Goal: Task Accomplishment & Management: Complete application form

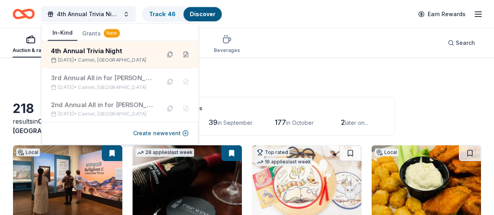
scroll to position [1001, 0]
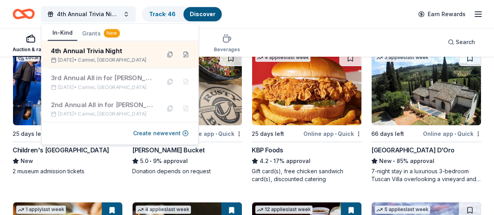
click at [247, 14] on div "4th Annual Trivia Night Track · 46 Discover Earn Rewards" at bounding box center [247, 14] width 469 height 19
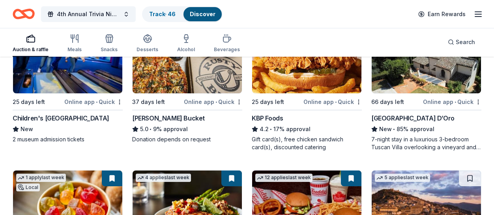
scroll to position [1031, 0]
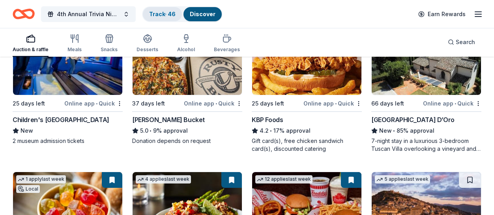
click at [163, 19] on div "Track · 46" at bounding box center [162, 14] width 39 height 14
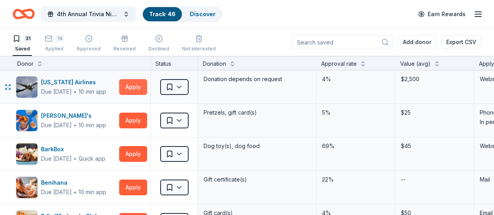
click at [124, 86] on button "Apply" at bounding box center [133, 87] width 28 height 16
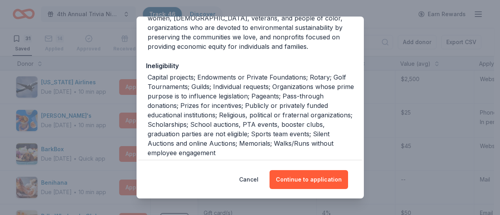
scroll to position [239, 0]
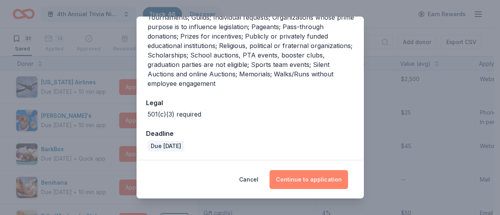
click at [301, 182] on button "Continue to application" at bounding box center [308, 179] width 79 height 19
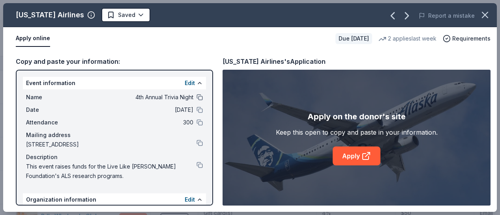
click at [196, 97] on button at bounding box center [199, 97] width 6 height 6
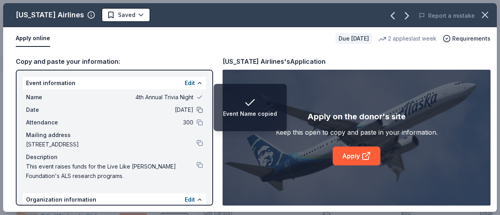
click at [196, 109] on button at bounding box center [199, 110] width 6 height 6
click at [196, 124] on button at bounding box center [199, 123] width 6 height 6
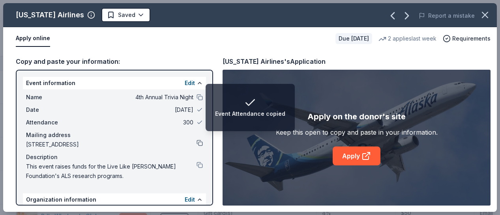
click at [196, 144] on button at bounding box center [199, 143] width 6 height 6
click at [196, 165] on button at bounding box center [199, 165] width 6 height 6
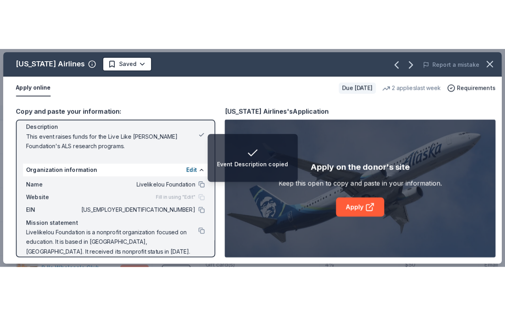
scroll to position [81, 0]
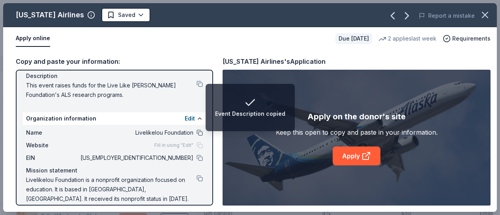
click at [196, 130] on button at bounding box center [199, 133] width 6 height 6
click at [196, 160] on button at bounding box center [199, 158] width 6 height 6
click at [196, 181] on button at bounding box center [199, 179] width 6 height 6
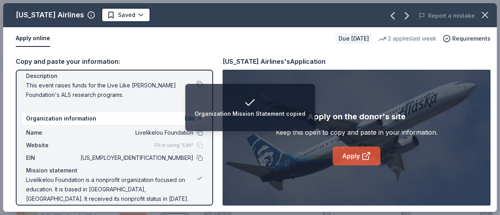
click at [345, 156] on link "Apply" at bounding box center [357, 156] width 48 height 19
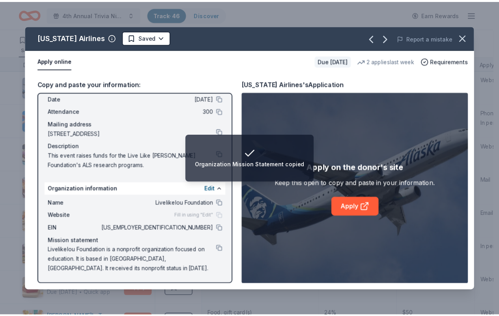
scroll to position [0, 0]
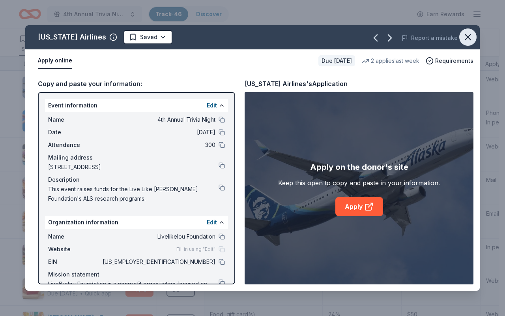
click at [466, 38] on icon "button" at bounding box center [468, 37] width 6 height 6
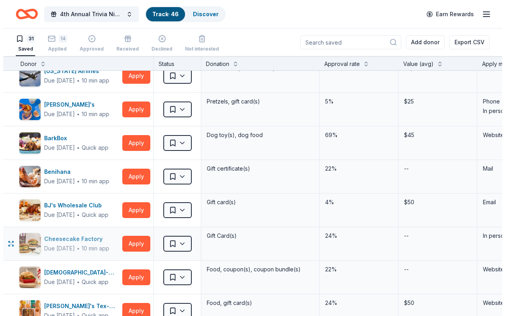
scroll to position [12, 0]
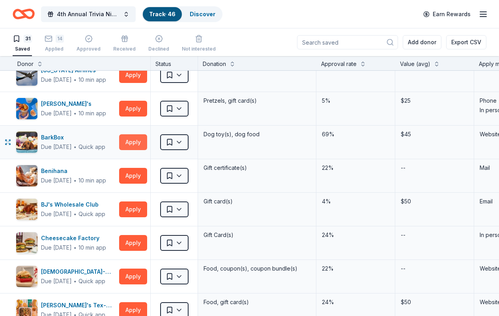
click at [133, 143] on button "Apply" at bounding box center [133, 142] width 28 height 16
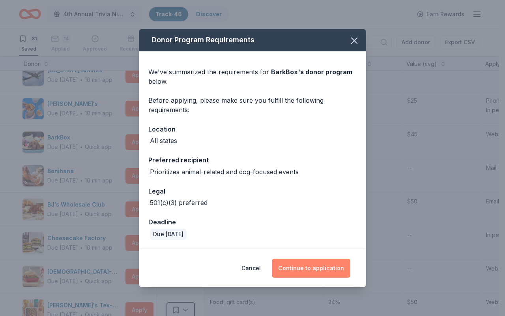
click at [304, 215] on button "Continue to application" at bounding box center [311, 267] width 79 height 19
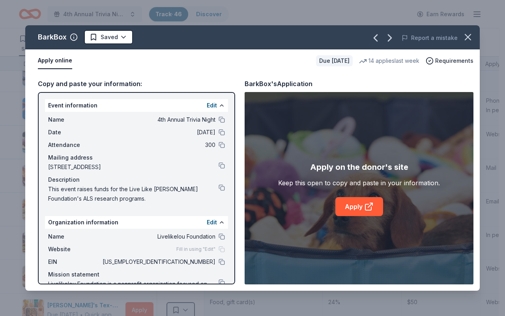
click at [216, 123] on div "Name 4th Annual Trivia Night" at bounding box center [136, 119] width 177 height 9
click at [219, 118] on button at bounding box center [222, 119] width 6 height 6
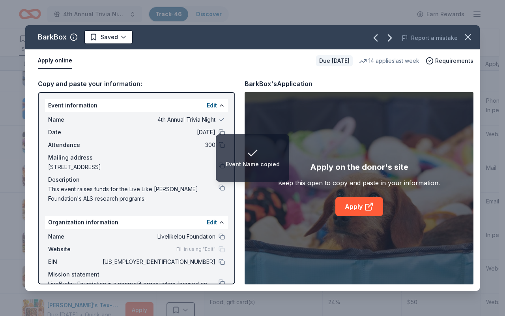
click at [219, 132] on button at bounding box center [222, 132] width 6 height 6
click at [219, 146] on button at bounding box center [222, 145] width 6 height 6
click at [219, 188] on button at bounding box center [222, 187] width 6 height 6
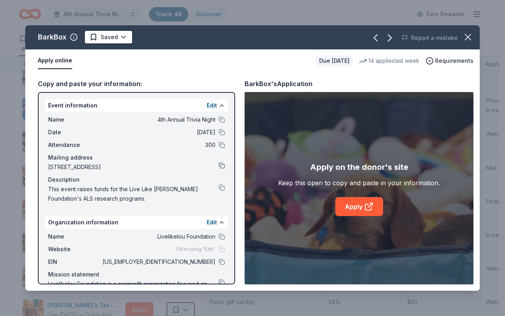
click at [219, 166] on button at bounding box center [222, 165] width 6 height 6
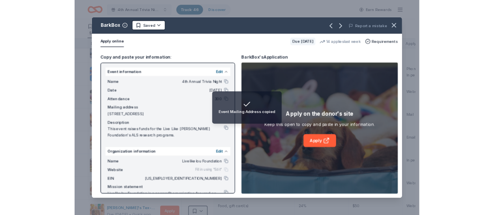
scroll to position [34, 0]
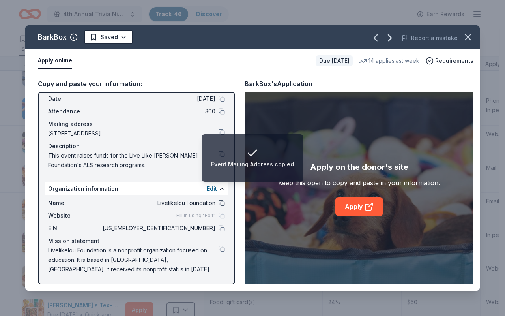
click at [219, 204] on button at bounding box center [222, 203] width 6 height 6
click at [219, 215] on button at bounding box center [222, 228] width 6 height 6
click at [219, 215] on button at bounding box center [222, 248] width 6 height 6
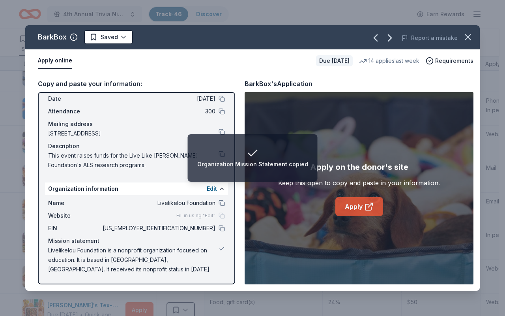
click at [361, 206] on link "Apply" at bounding box center [359, 206] width 48 height 19
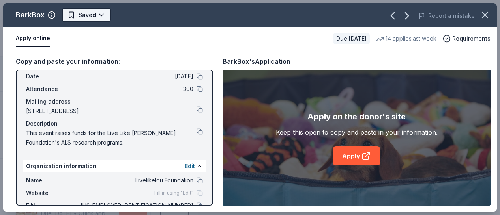
click at [103, 16] on html "4th Annual Trivia Night Track · 46 Discover Earn Rewards 31 Saved 14 Applied Ap…" at bounding box center [250, 107] width 500 height 215
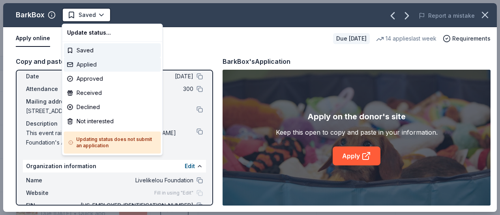
click at [100, 65] on div "Applied" at bounding box center [112, 65] width 97 height 14
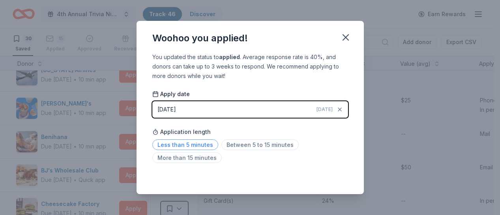
click at [198, 145] on span "Less than 5 minutes" at bounding box center [185, 145] width 66 height 11
click at [342, 39] on icon "button" at bounding box center [345, 37] width 11 height 11
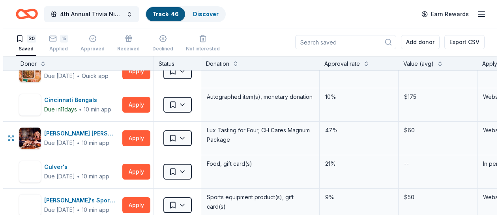
scroll to position [216, 0]
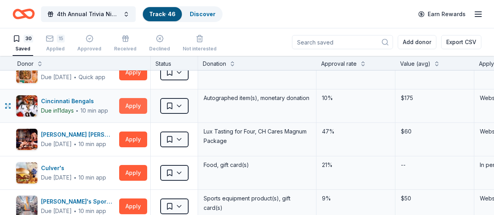
click at [137, 107] on button "Apply" at bounding box center [133, 106] width 28 height 16
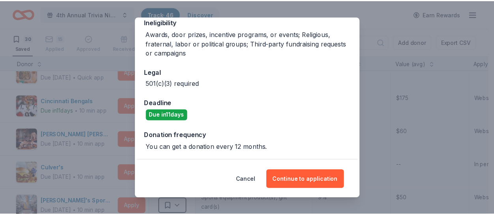
scroll to position [124, 0]
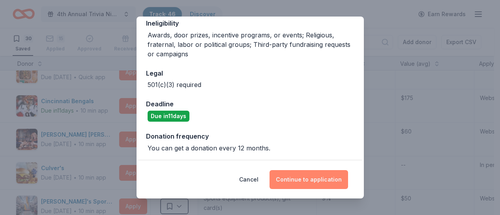
click at [290, 179] on button "Continue to application" at bounding box center [308, 179] width 79 height 19
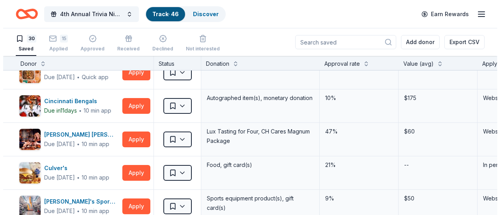
scroll to position [0, 0]
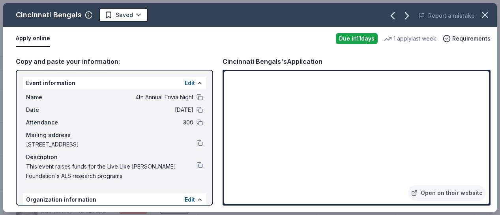
click at [196, 99] on button at bounding box center [199, 97] width 6 height 6
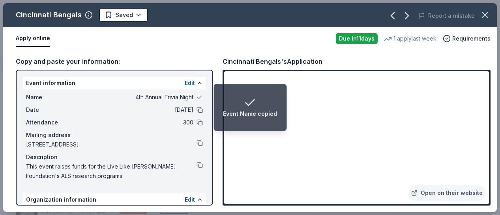
click at [196, 109] on button at bounding box center [199, 110] width 6 height 6
click at [196, 123] on button at bounding box center [199, 123] width 6 height 6
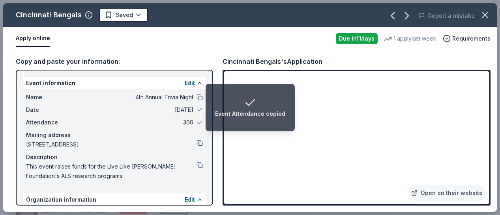
click at [196, 143] on button at bounding box center [199, 143] width 6 height 6
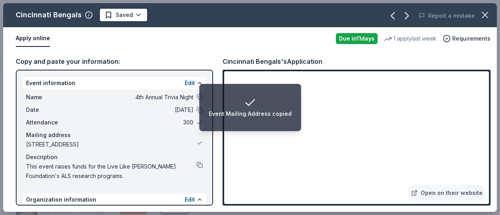
click at [196, 164] on button at bounding box center [199, 165] width 6 height 6
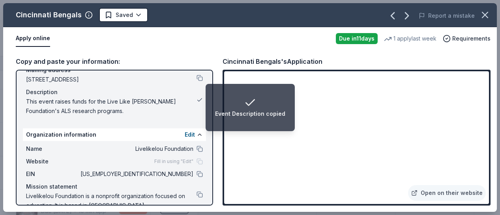
scroll to position [66, 0]
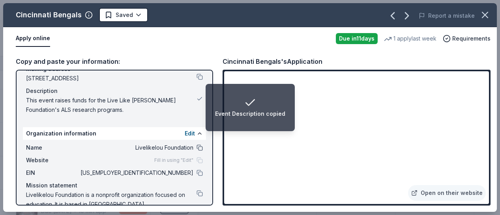
click at [196, 148] on button at bounding box center [199, 148] width 6 height 6
click at [196, 174] on button at bounding box center [199, 173] width 6 height 6
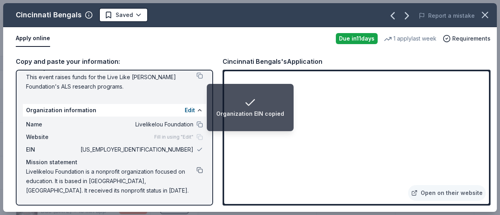
click at [196, 173] on button at bounding box center [199, 170] width 6 height 6
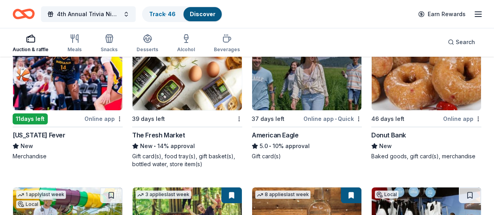
scroll to position [1624, 0]
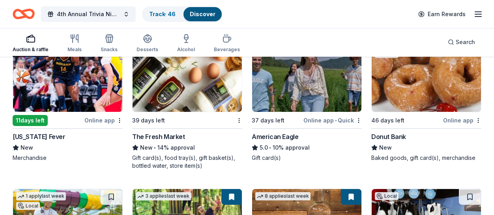
click at [57, 78] on img at bounding box center [67, 74] width 109 height 75
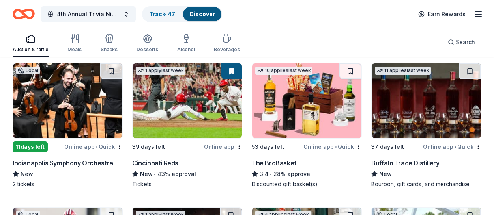
scroll to position [2190, 0]
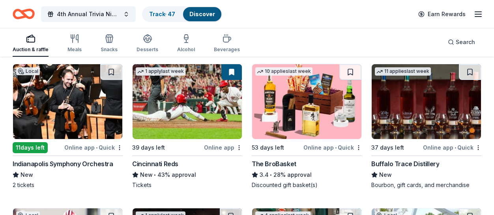
click at [71, 115] on img at bounding box center [67, 101] width 109 height 75
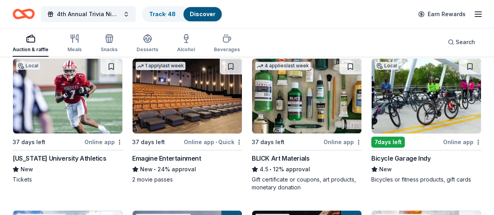
scroll to position [2339, 0]
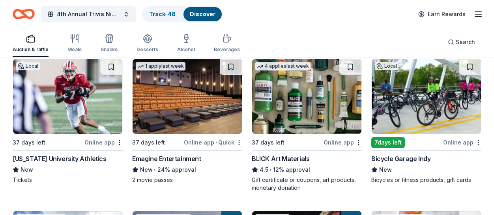
click at [180, 126] on img at bounding box center [187, 96] width 109 height 75
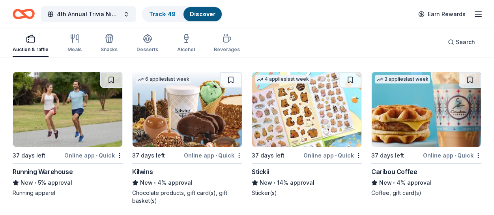
scroll to position [3947, 0]
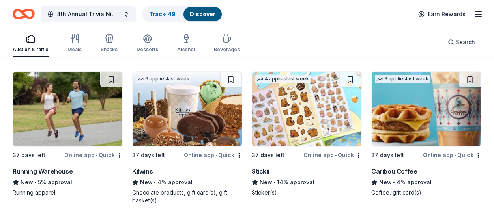
click at [393, 102] on img at bounding box center [426, 109] width 109 height 75
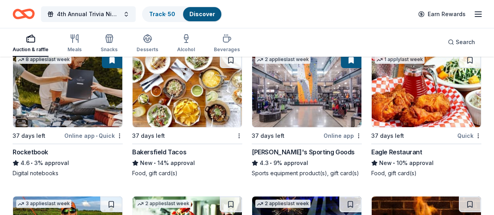
scroll to position [4271, 0]
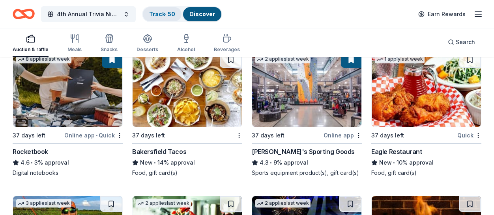
click at [163, 12] on link "Track · 50" at bounding box center [162, 14] width 26 height 7
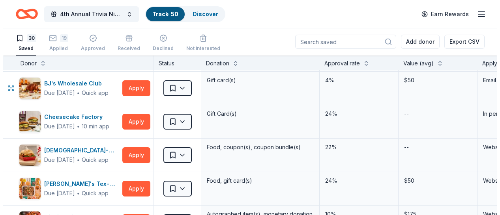
scroll to position [99, 0]
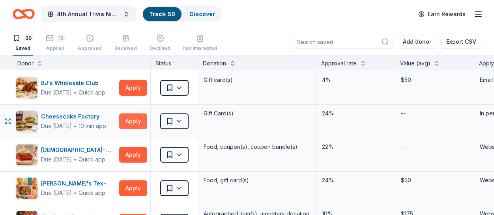
click at [127, 122] on button "Apply" at bounding box center [133, 122] width 28 height 16
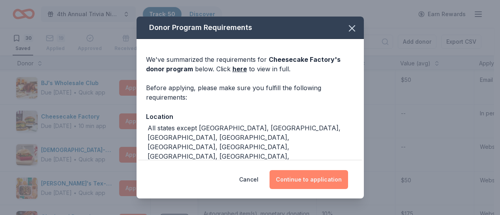
click at [307, 183] on button "Continue to application" at bounding box center [308, 179] width 79 height 19
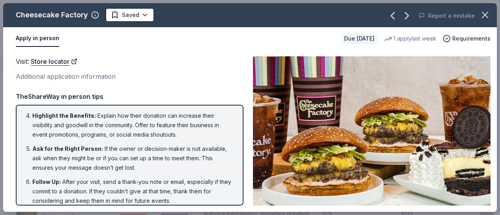
scroll to position [88, 0]
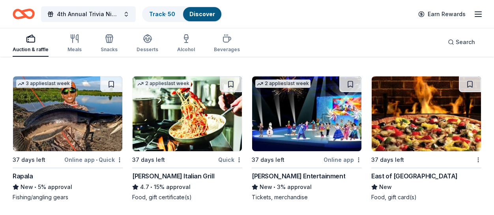
scroll to position [4393, 0]
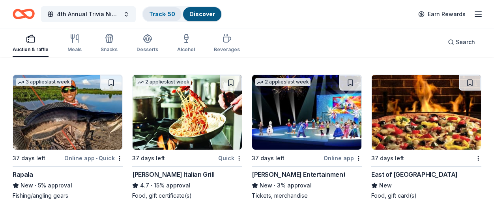
click at [165, 18] on div "Track · 50" at bounding box center [162, 14] width 39 height 14
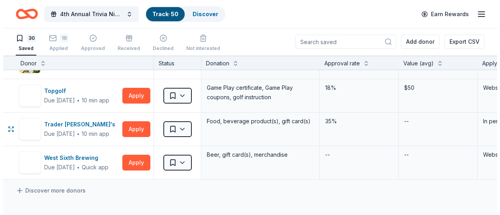
scroll to position [898, 0]
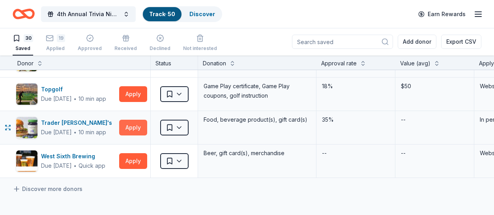
click at [131, 128] on button "Apply" at bounding box center [133, 128] width 28 height 16
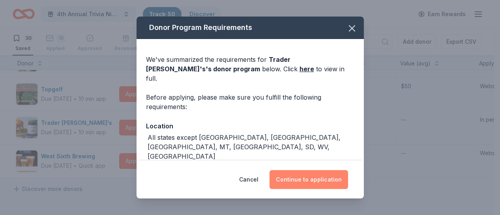
click at [303, 177] on button "Continue to application" at bounding box center [308, 179] width 79 height 19
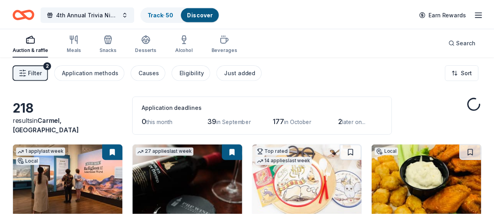
scroll to position [4393, 0]
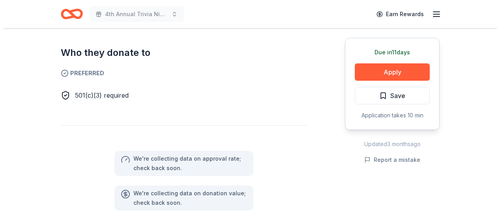
scroll to position [456, 0]
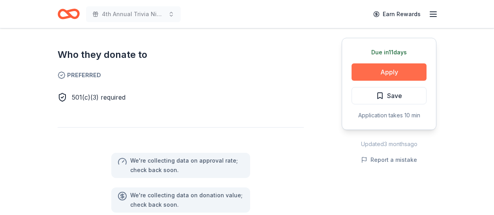
click at [406, 70] on button "Apply" at bounding box center [389, 72] width 75 height 17
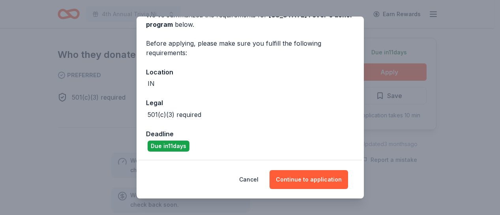
scroll to position [76, 0]
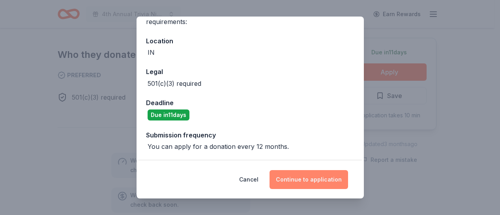
click at [294, 178] on button "Continue to application" at bounding box center [308, 179] width 79 height 19
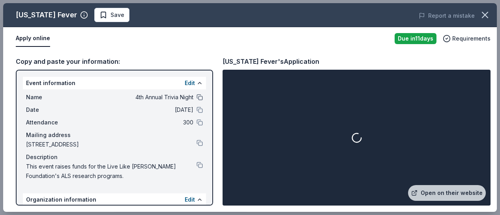
click at [196, 97] on button at bounding box center [199, 97] width 6 height 6
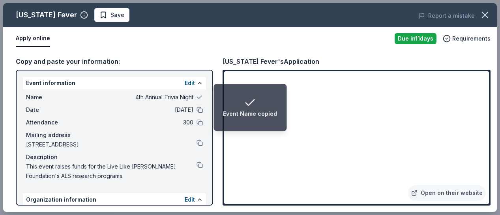
click at [196, 108] on button at bounding box center [199, 110] width 6 height 6
click at [196, 123] on button at bounding box center [199, 123] width 6 height 6
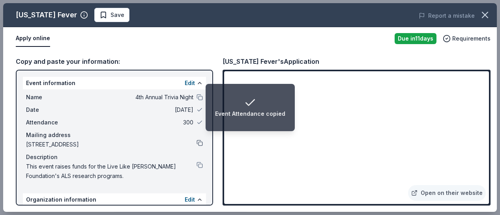
click at [196, 144] on button at bounding box center [199, 143] width 6 height 6
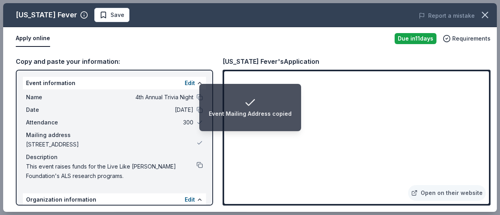
click at [196, 166] on button at bounding box center [199, 165] width 6 height 6
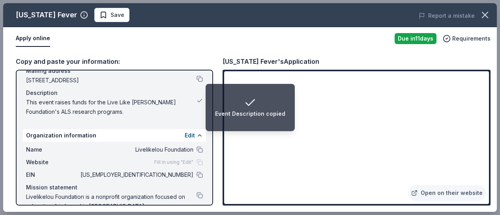
scroll to position [67, 0]
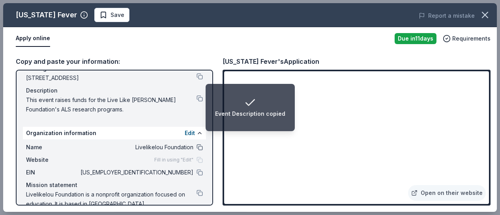
click at [196, 147] on button at bounding box center [199, 147] width 6 height 6
click at [196, 171] on button at bounding box center [199, 173] width 6 height 6
click at [196, 192] on button at bounding box center [199, 193] width 6 height 6
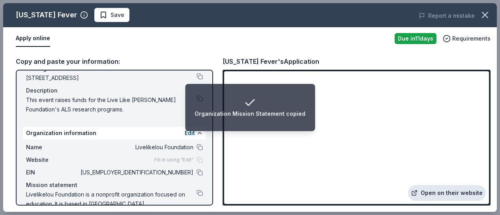
click at [421, 191] on link "Open on their website" at bounding box center [447, 193] width 78 height 16
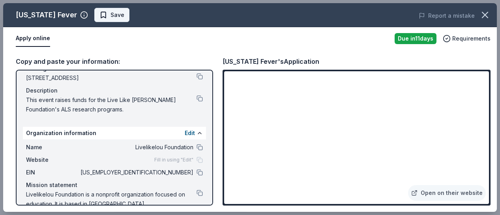
click at [99, 18] on span "Save" at bounding box center [111, 14] width 25 height 9
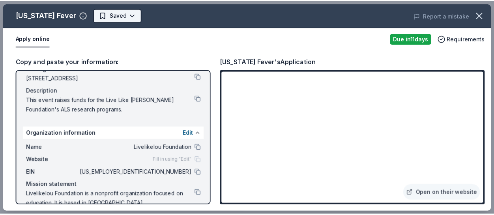
scroll to position [0, 0]
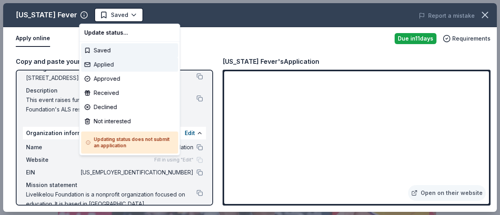
click at [114, 67] on div "Applied" at bounding box center [129, 65] width 97 height 14
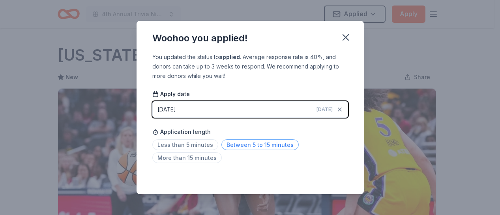
click at [238, 144] on span "Between 5 to 15 minutes" at bounding box center [259, 145] width 77 height 11
click at [344, 41] on icon "button" at bounding box center [345, 37] width 11 height 11
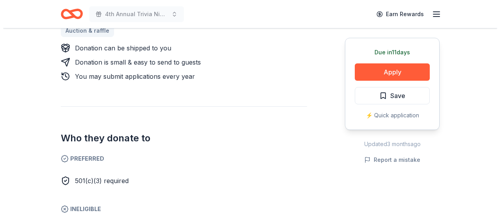
scroll to position [368, 0]
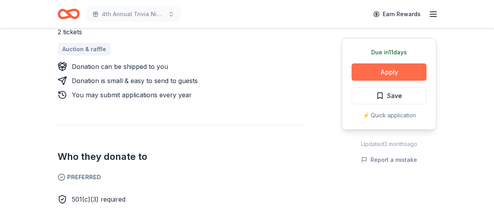
click at [381, 72] on button "Apply" at bounding box center [389, 72] width 75 height 17
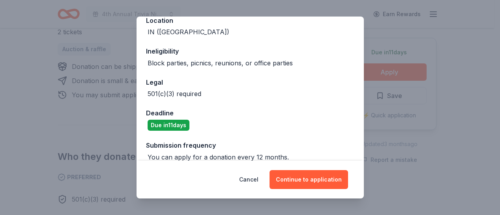
scroll to position [107, 0]
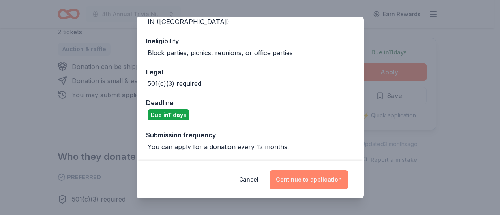
click at [295, 185] on button "Continue to application" at bounding box center [308, 179] width 79 height 19
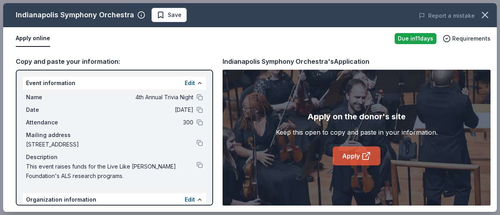
click at [338, 153] on link "Apply" at bounding box center [357, 156] width 48 height 19
click at [168, 15] on span "Save" at bounding box center [175, 14] width 14 height 9
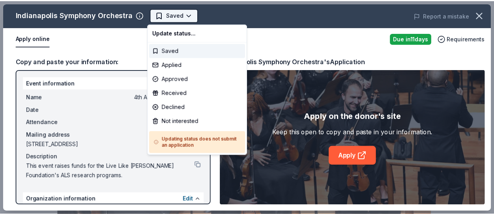
scroll to position [0, 0]
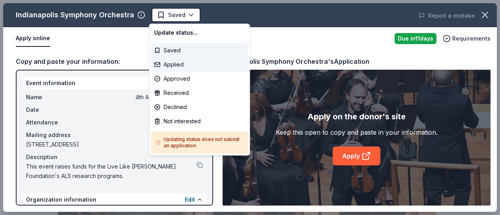
click at [179, 67] on div "Applied" at bounding box center [199, 65] width 97 height 14
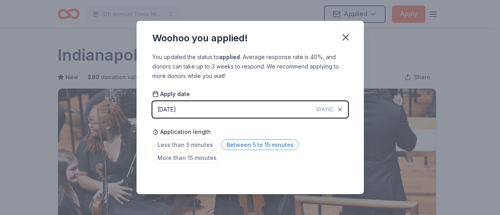
click at [254, 144] on span "Between 5 to 15 minutes" at bounding box center [259, 145] width 77 height 11
click at [345, 37] on icon "button" at bounding box center [346, 38] width 6 height 6
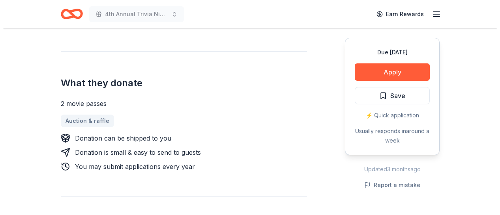
scroll to position [306, 0]
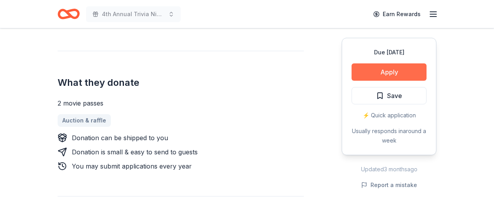
click at [393, 70] on button "Apply" at bounding box center [389, 72] width 75 height 17
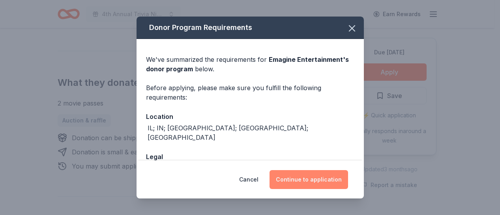
click at [325, 181] on button "Continue to application" at bounding box center [308, 179] width 79 height 19
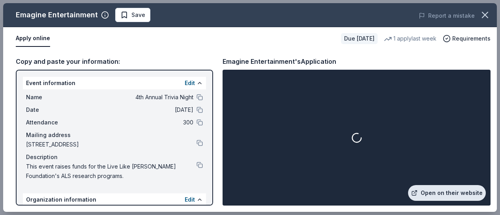
click at [427, 192] on link "Open on their website" at bounding box center [447, 193] width 78 height 16
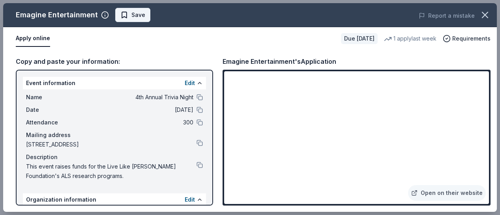
click at [144, 21] on button "Save" at bounding box center [132, 15] width 35 height 14
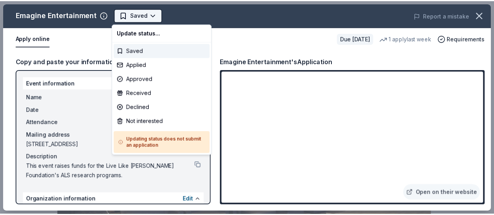
scroll to position [0, 0]
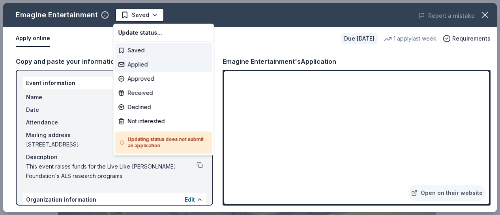
click at [138, 64] on div "Applied" at bounding box center [163, 65] width 97 height 14
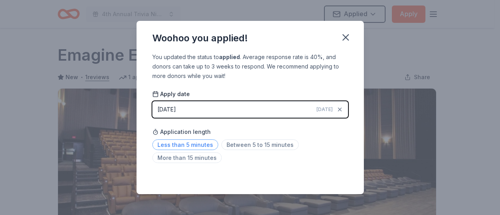
click at [182, 147] on span "Less than 5 minutes" at bounding box center [185, 145] width 66 height 11
click at [349, 39] on icon "button" at bounding box center [345, 37] width 11 height 11
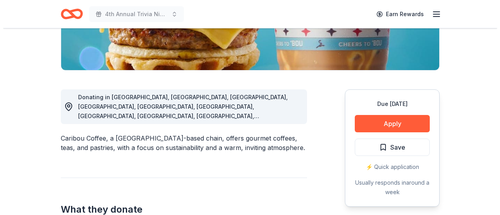
scroll to position [170, 0]
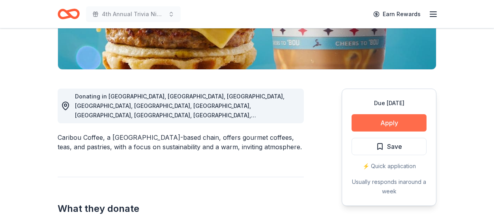
click at [366, 123] on button "Apply" at bounding box center [389, 122] width 75 height 17
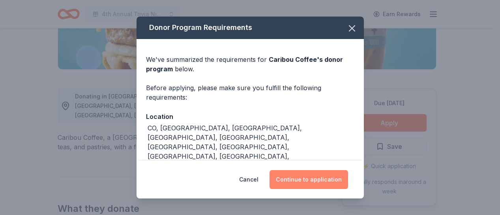
click at [309, 176] on button "Continue to application" at bounding box center [308, 179] width 79 height 19
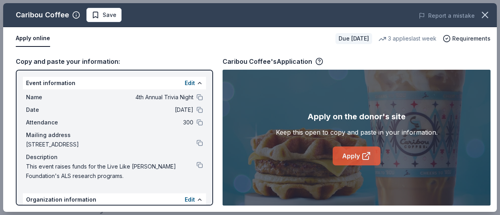
click at [350, 155] on link "Apply" at bounding box center [357, 156] width 48 height 19
click at [92, 18] on span "Save" at bounding box center [104, 14] width 25 height 9
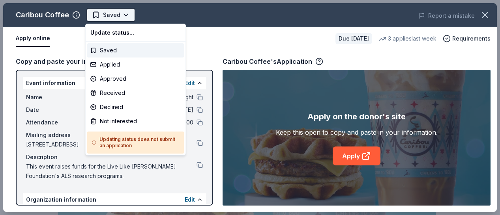
click at [126, 15] on body "4th Annual Trivia Night Saved Apply Due [DATE] Share Caribou Coffee New 3 appli…" at bounding box center [247, 107] width 494 height 215
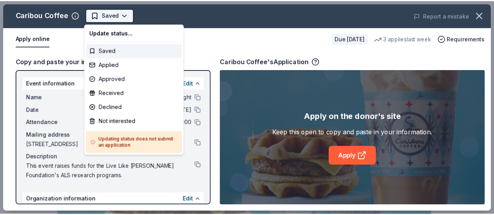
scroll to position [0, 0]
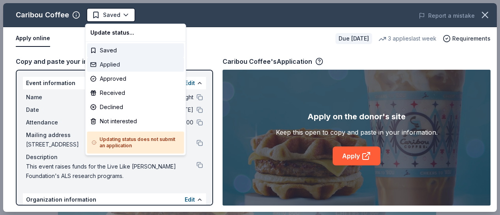
click at [111, 64] on div "Applied" at bounding box center [135, 65] width 97 height 14
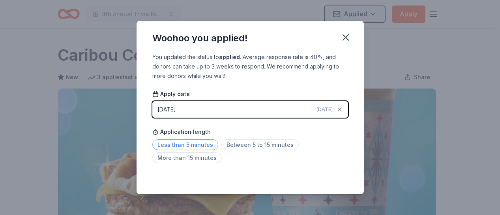
click at [198, 144] on span "Less than 5 minutes" at bounding box center [185, 145] width 66 height 11
click at [344, 38] on icon "button" at bounding box center [345, 37] width 11 height 11
